Goal: Information Seeking & Learning: Learn about a topic

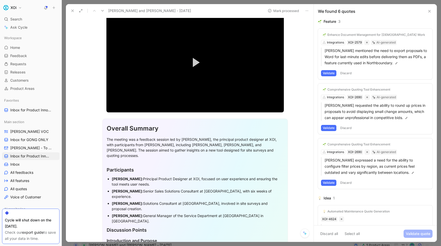
scroll to position [33, 0]
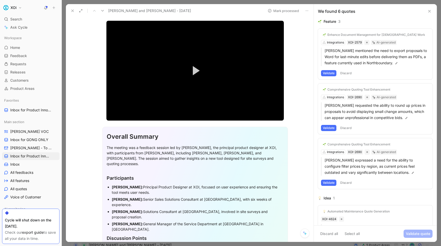
click at [71, 9] on icon at bounding box center [72, 11] width 4 height 4
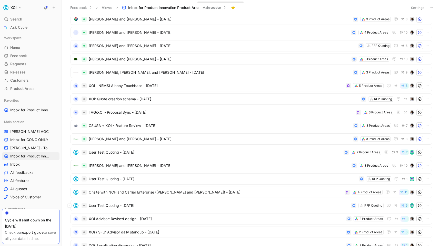
scroll to position [234, 0]
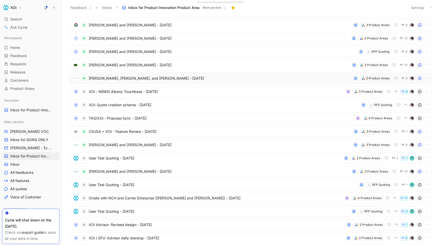
click at [151, 79] on span "[PERSON_NAME], [PERSON_NAME], and [PERSON_NAME] - [DATE]" at bounding box center [220, 78] width 262 height 6
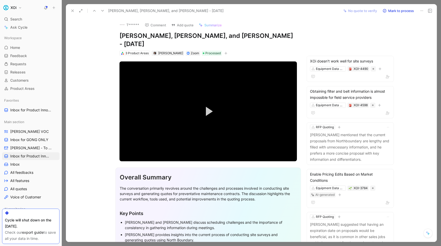
click at [351, 232] on icon at bounding box center [428, 233] width 4 height 4
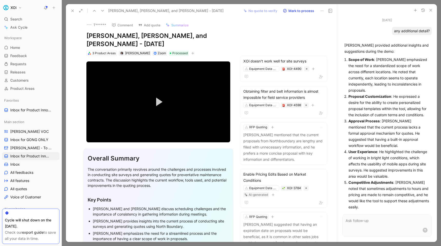
scroll to position [80, 0]
drag, startPoint x: 381, startPoint y: 110, endPoint x: 386, endPoint y: 122, distance: 12.7
click at [351, 122] on p "Approval Process : [PERSON_NAME] mentioned that the current process lacks a for…" at bounding box center [388, 134] width 81 height 31
copy p "[PERSON_NAME] mentioned that the current process lacks a formal approval mechan…"
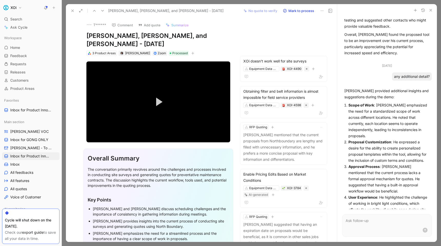
scroll to position [45, 0]
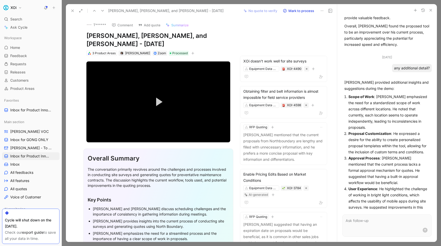
click at [351, 141] on p "Proposal Customization : He expressed a desire for the ability to create person…" at bounding box center [388, 143] width 81 height 25
drag, startPoint x: 415, startPoint y: 141, endPoint x: 381, endPoint y: 140, distance: 34.6
click at [351, 140] on p "Proposal Customization : He expressed a desire for the ability to create person…" at bounding box center [388, 143] width 81 height 25
click at [351, 97] on p "Scope of Work : [PERSON_NAME] emphasized the need for a standardized scope of w…" at bounding box center [388, 112] width 81 height 37
drag, startPoint x: 359, startPoint y: 97, endPoint x: 388, endPoint y: 97, distance: 28.9
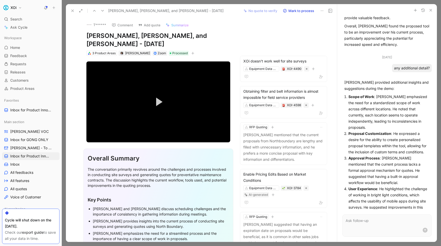
click at [351, 97] on p "Scope of Work : [PERSON_NAME] emphasized the need for a standardized scope of w…" at bounding box center [388, 112] width 81 height 37
copy p "standardized scope of work"
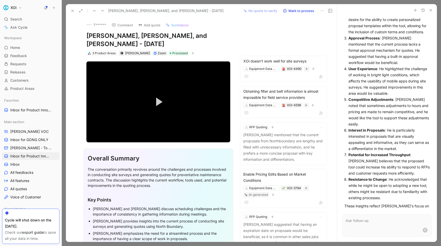
scroll to position [169, 0]
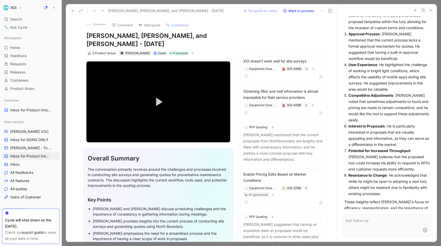
drag, startPoint x: 355, startPoint y: 138, endPoint x: 383, endPoint y: 138, distance: 28.7
click at [351, 149] on strong "Potential for Increased Throughput" at bounding box center [379, 151] width 62 height 4
click at [351, 148] on p "Potential for Increased Throughput : [PERSON_NAME] believes that the proposed t…" at bounding box center [388, 160] width 81 height 25
drag, startPoint x: 405, startPoint y: 144, endPoint x: 382, endPoint y: 150, distance: 24.2
click at [351, 150] on p "Potential for Increased Throughput : [PERSON_NAME] believes that the proposed t…" at bounding box center [388, 160] width 81 height 25
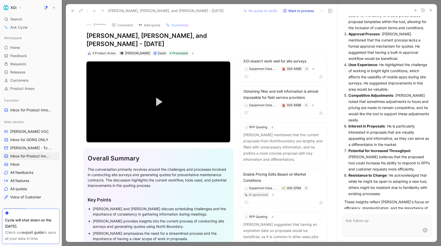
copy p "could increase his ability to respond"
